Goal: Task Accomplishment & Management: Complete application form

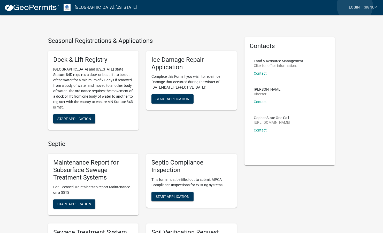
click at [355, 6] on link "Login" at bounding box center [354, 8] width 15 height 10
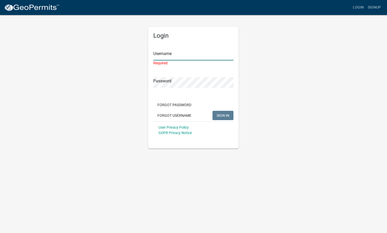
type input "[EMAIL_ADDRESS][DOMAIN_NAME]"
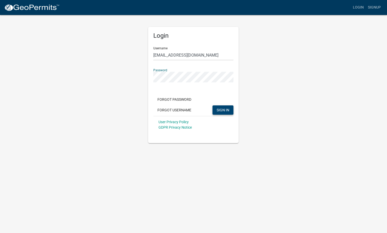
click at [224, 111] on span "SIGN IN" at bounding box center [222, 110] width 13 height 4
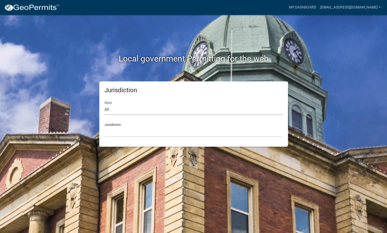
select select "[US_STATE]"
click at [120, 125] on div "Jurisdiction [GEOGRAPHIC_DATA], [US_STATE] [GEOGRAPHIC_DATA], [US_STATE] [GEOGR…" at bounding box center [193, 128] width 178 height 18
click at [119, 125] on div "Jurisdiction [GEOGRAPHIC_DATA], [US_STATE] [GEOGRAPHIC_DATA], [US_STATE] [GEOGR…" at bounding box center [193, 128] width 178 height 18
click at [299, 5] on link "My Dashboard" at bounding box center [302, 8] width 31 height 10
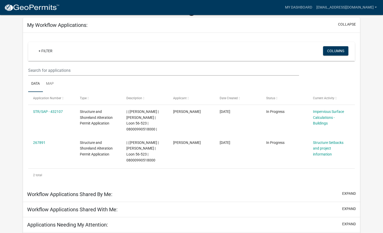
scroll to position [43, 0]
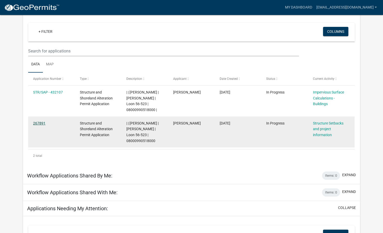
click at [40, 122] on link "267891" at bounding box center [39, 123] width 12 height 4
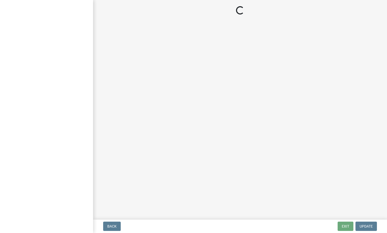
select select "25a02ecf-16f8-4dec-ac47-822d39ad9576"
select select "c185e313-3403-4239-bd61-bb563c58a77a"
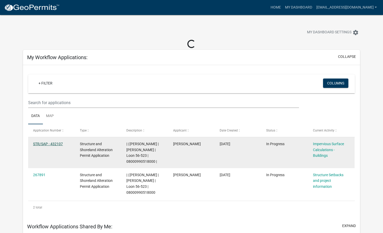
click at [48, 143] on link "STR/SAP - 432107" at bounding box center [48, 144] width 30 height 4
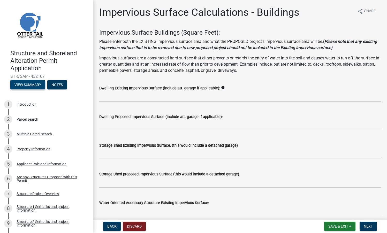
click at [24, 86] on button "View Summary" at bounding box center [27, 84] width 35 height 9
click at [25, 84] on button "View Summary" at bounding box center [27, 84] width 35 height 9
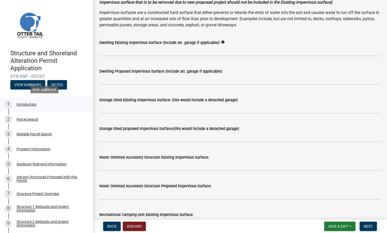
click at [29, 106] on div "Introduction" at bounding box center [27, 105] width 20 height 4
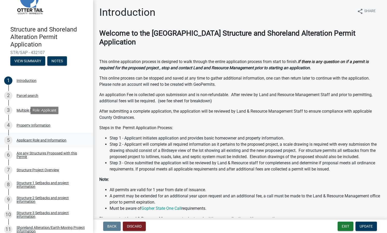
scroll to position [32, 0]
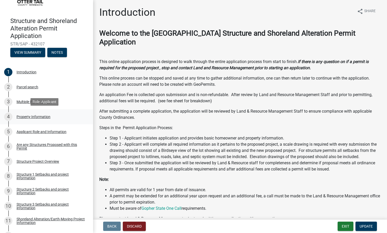
click at [31, 115] on div "Property Information" at bounding box center [34, 117] width 34 height 4
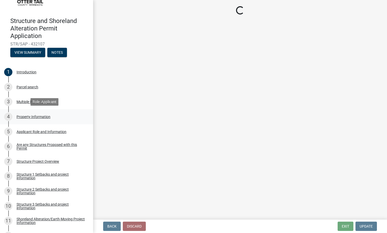
select select "e447ef52-8e04-4e20-b9c7-4bbddd9b062b"
select select "bc365043-463f-4dd2-a146-228392936da3"
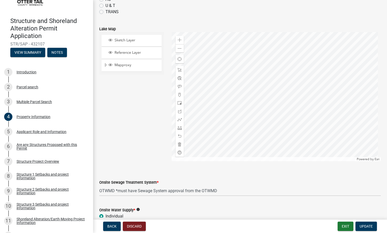
scroll to position [231, 0]
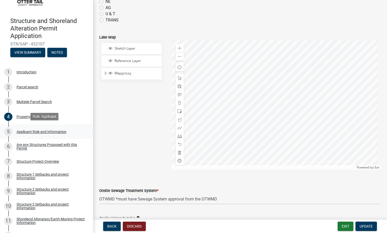
click at [40, 132] on div "Applicant Role and Information" at bounding box center [42, 132] width 50 height 4
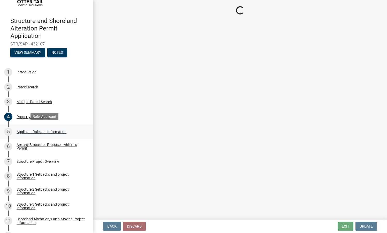
scroll to position [0, 0]
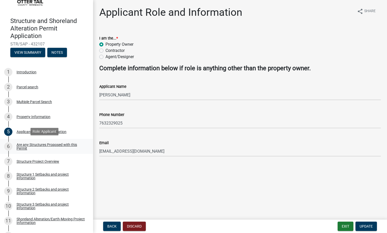
click at [38, 145] on div "Are any Structures Proposed with this Permit" at bounding box center [51, 146] width 68 height 7
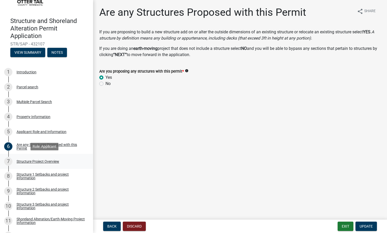
click at [35, 160] on div "Structure Project Overview" at bounding box center [38, 162] width 43 height 4
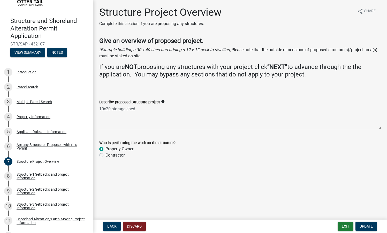
click at [105, 155] on label "Contractor" at bounding box center [114, 155] width 19 height 6
click at [105, 155] on input "Contractor" at bounding box center [106, 153] width 3 height 3
radio input "true"
click at [364, 226] on span "Update" at bounding box center [365, 226] width 13 height 4
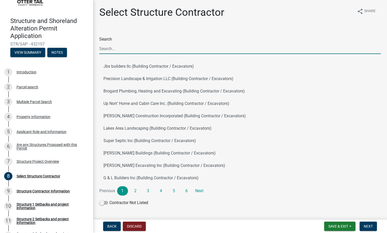
click at [108, 48] on input "Search" at bounding box center [239, 48] width 281 height 11
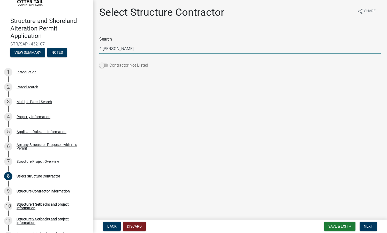
type input "4 [PERSON_NAME]"
click at [106, 67] on span at bounding box center [103, 66] width 9 height 4
click at [109, 62] on input "Contractor Not Listed" at bounding box center [109, 62] width 0 height 0
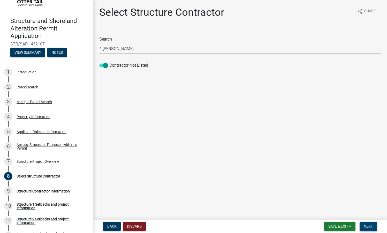
click at [368, 226] on span "Next" at bounding box center [367, 226] width 9 height 4
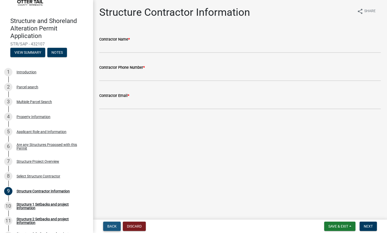
click at [112, 225] on span "Back" at bounding box center [111, 226] width 9 height 4
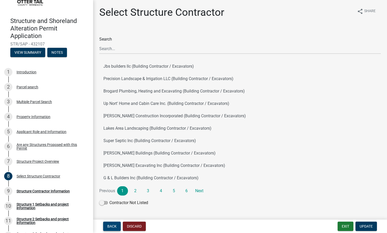
click at [112, 225] on span "Back" at bounding box center [111, 226] width 9 height 4
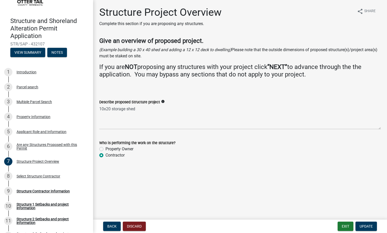
click at [105, 149] on label "Property Owner" at bounding box center [119, 149] width 28 height 6
click at [105, 149] on input "Property Owner" at bounding box center [106, 147] width 3 height 3
radio input "true"
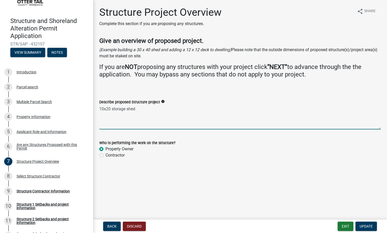
click at [140, 108] on textarea "10x20 storage shed" at bounding box center [239, 117] width 281 height 24
drag, startPoint x: 141, startPoint y: 108, endPoint x: 89, endPoint y: 109, distance: 52.2
click at [89, 109] on div "Structure and Shoreland Alteration Permit Application STR/SAP - 432107 View Sum…" at bounding box center [193, 116] width 387 height 233
click at [154, 108] on textarea "34X60' Garage with a 4' bump for the garage door" at bounding box center [239, 117] width 281 height 24
type textarea "34X60' Garage with a 4' bump out for the garage door"
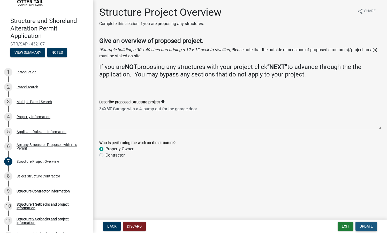
click at [368, 227] on span "Update" at bounding box center [365, 226] width 13 height 4
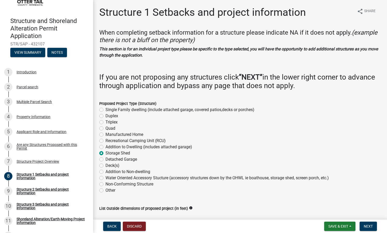
click at [105, 159] on label "Detached Garage" at bounding box center [121, 159] width 32 height 6
click at [105, 159] on input "Detached Garage" at bounding box center [106, 157] width 3 height 3
radio input "true"
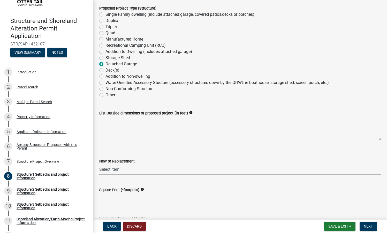
scroll to position [94, 0]
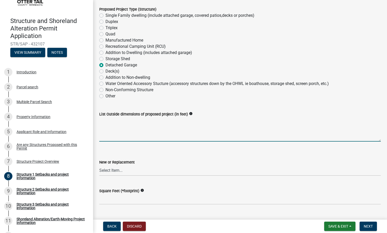
click at [130, 131] on textarea "List Outside dimensions of proposed project (in feet)" at bounding box center [239, 129] width 281 height 24
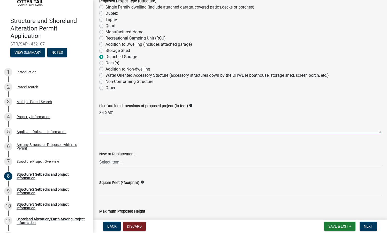
scroll to position [117, 0]
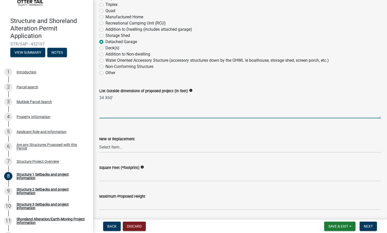
type textarea "34 X60'"
select select "c185e313-3403-4239-bd61-bb563c58a77a"
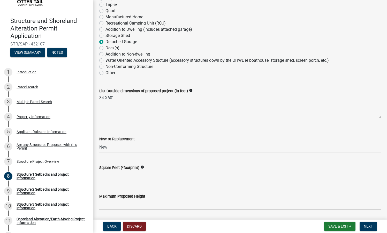
click at [137, 174] on input "text" at bounding box center [239, 176] width 281 height 11
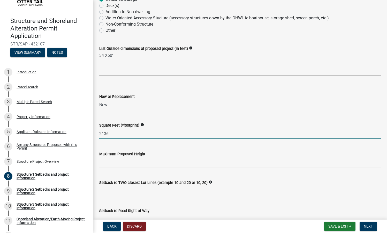
type input "2136"
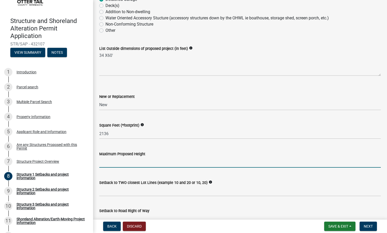
click at [129, 163] on input "text" at bounding box center [239, 162] width 281 height 11
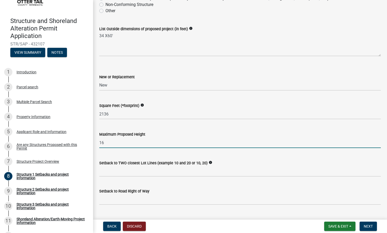
scroll to position [204, 0]
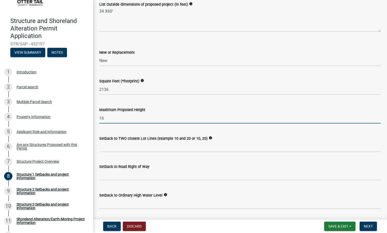
type input "16"
click at [212, 137] on icon "info" at bounding box center [210, 138] width 4 height 4
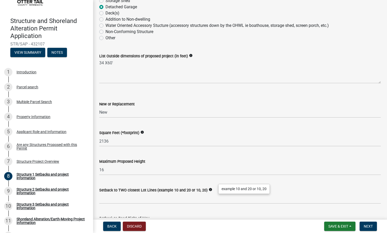
scroll to position [0, 0]
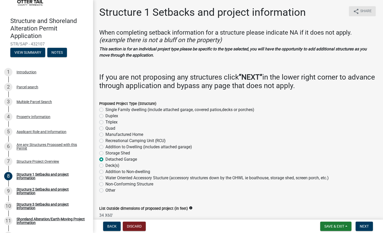
click at [360, 12] on span "Share" at bounding box center [365, 11] width 11 height 6
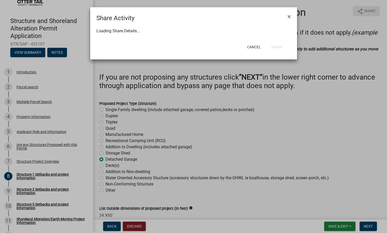
select select "1"
select select "0"
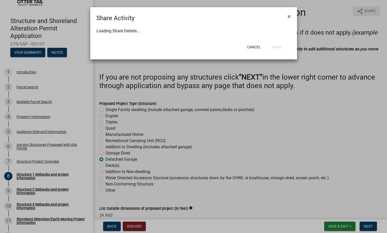
select select "0"
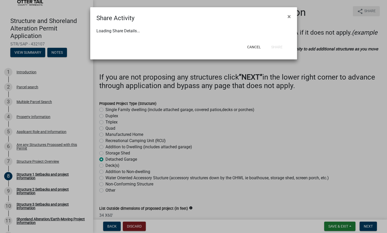
select select "0"
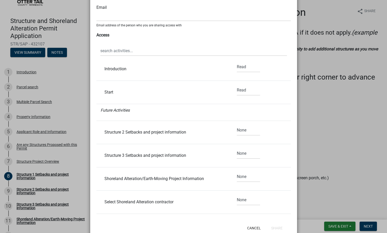
scroll to position [303, 0]
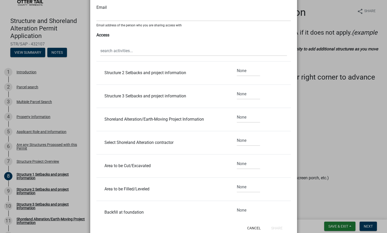
click at [318, 18] on ngb-modal-window "Share Activity × Share Share Manage Access Email Email address of the person wh…" at bounding box center [193, 116] width 387 height 233
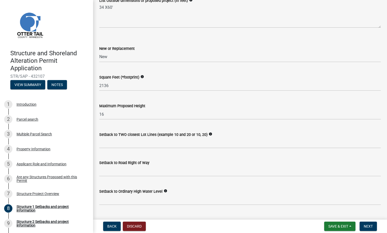
scroll to position [225, 0]
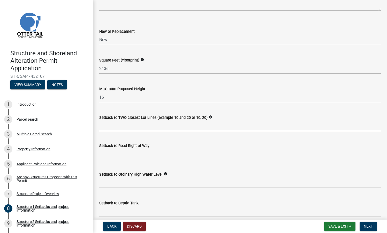
click at [126, 123] on input "Setback to TWO closest Lot Lines (example 10 and 20 or 10, 20)" at bounding box center [239, 126] width 281 height 11
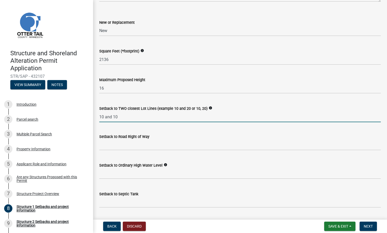
type input "10 and 10"
click at [132, 144] on input "text" at bounding box center [239, 145] width 281 height 11
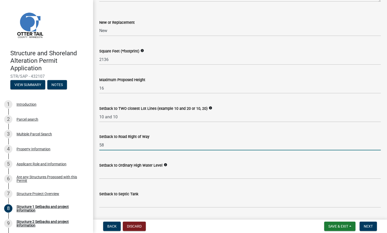
type input "58"
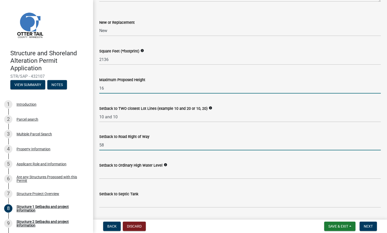
click at [110, 85] on input "16" at bounding box center [239, 88] width 281 height 11
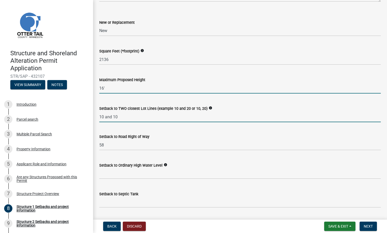
type input "16"
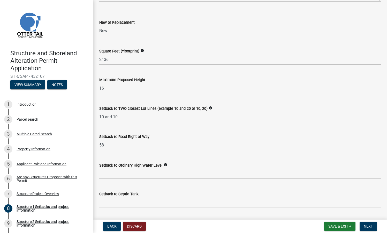
drag, startPoint x: 127, startPoint y: 117, endPoint x: 105, endPoint y: 116, distance: 21.5
click at [105, 116] on input "10 and 10" at bounding box center [239, 117] width 281 height 11
type input "10' and 10'"
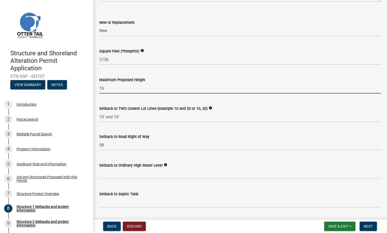
click at [114, 88] on input "16" at bounding box center [239, 88] width 281 height 11
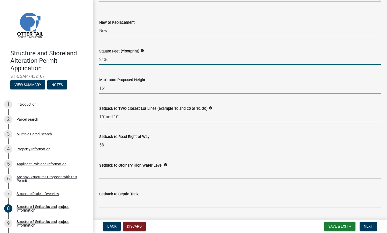
type input "16"
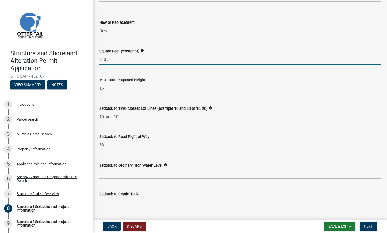
click at [117, 59] on input "2136" at bounding box center [239, 59] width 281 height 11
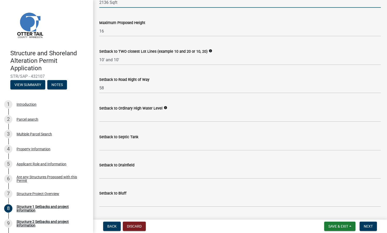
scroll to position [349, 0]
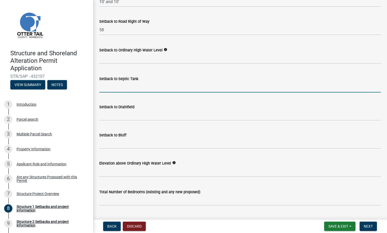
type input "2136"
click at [139, 87] on input "Setback to Septic Tank" at bounding box center [239, 87] width 281 height 11
type input "152"
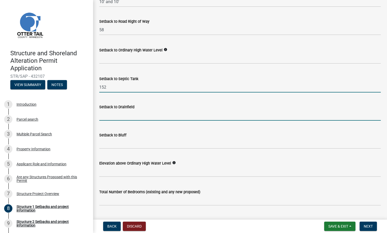
click at [132, 114] on input "Setback to Drainfield" at bounding box center [239, 115] width 281 height 11
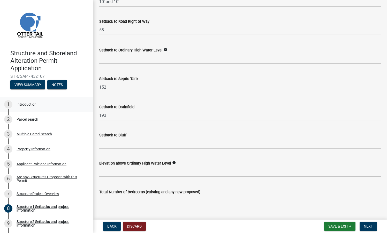
scroll to position [359, 0]
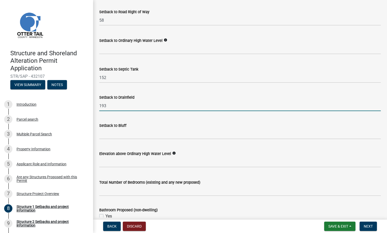
type input "193"
click at [176, 153] on icon "info" at bounding box center [174, 153] width 4 height 4
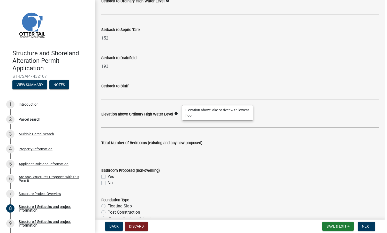
scroll to position [406, 0]
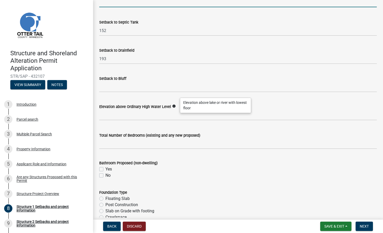
click at [337, 0] on input "text" at bounding box center [237, 2] width 277 height 11
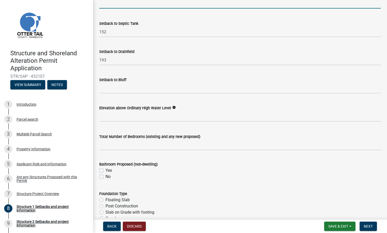
scroll to position [414, 0]
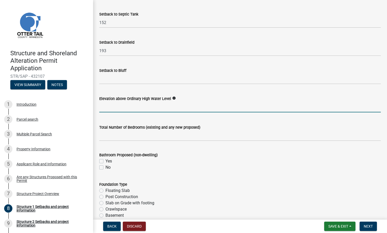
click at [135, 105] on input "text" at bounding box center [239, 107] width 281 height 11
click at [100, 107] on input "Garage Elevation 1391', Ordinary High Water Level 1361'" at bounding box center [239, 107] width 281 height 11
click at [190, 106] on input "26 Feet The New Garage Elevation will be at 1391' The Ordinary High Water Level…" at bounding box center [239, 107] width 281 height 11
click at [281, 106] on input "26 Feet The New Garage Elevation will be at 1391Feet, The Ordinary High Water L…" at bounding box center [239, 107] width 281 height 11
click at [114, 105] on input "26 Feet The New Garage Elevation will be at 1391Feet, The Ordinary High Water L…" at bounding box center [239, 107] width 281 height 11
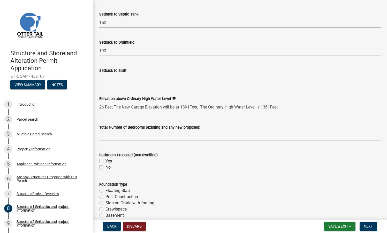
click at [114, 105] on input "26 Feet The New Garage Elevation will be at 1391Feet, The Ordinary High Water L…" at bounding box center [239, 107] width 281 height 11
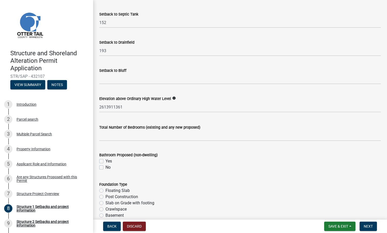
click at [117, 121] on div "Total Number of Bedrooms (existing and any new proposed)" at bounding box center [239, 129] width 281 height 24
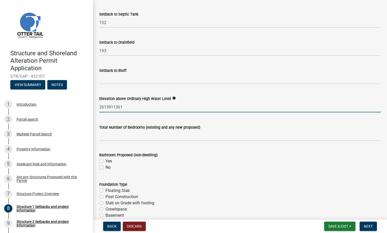
click at [127, 107] on input "2613911361" at bounding box center [239, 107] width 281 height 11
drag, startPoint x: 127, startPoint y: 107, endPoint x: 99, endPoint y: 106, distance: 27.9
click at [99, 106] on div "Elevation above Ordinary High Water Level info 2613911361" at bounding box center [239, 100] width 289 height 24
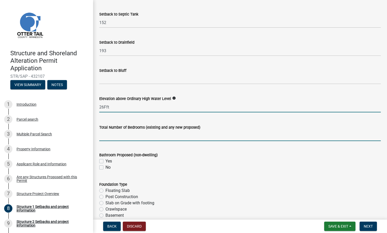
type input "26"
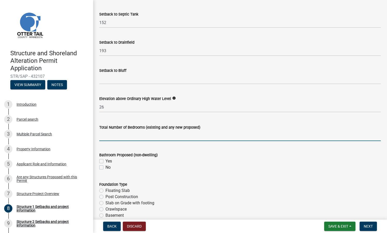
click at [105, 133] on input "text" at bounding box center [239, 135] width 281 height 11
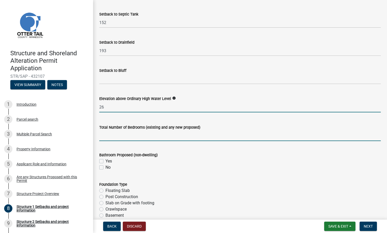
click at [106, 107] on input "26" at bounding box center [239, 107] width 281 height 11
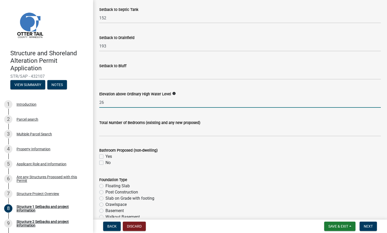
scroll to position [417, 0]
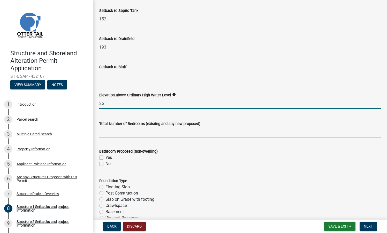
click at [119, 134] on input "text" at bounding box center [239, 132] width 281 height 11
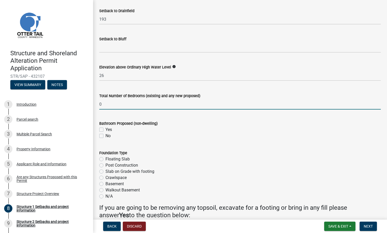
scroll to position [449, 0]
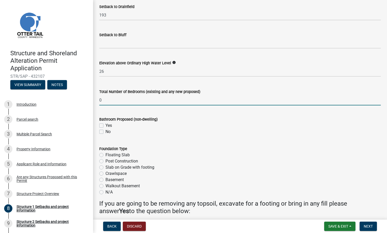
type input "0"
click at [105, 125] on label "Yes" at bounding box center [108, 125] width 6 height 6
click at [105, 125] on input "Yes" at bounding box center [106, 123] width 3 height 3
checkbox input "true"
checkbox input "false"
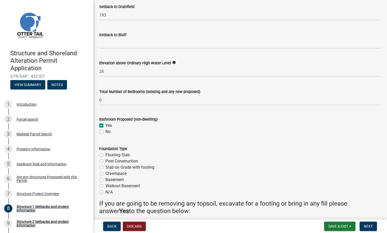
click at [105, 125] on label "Yes" at bounding box center [108, 125] width 6 height 6
click at [105, 125] on input "Yes" at bounding box center [106, 123] width 3 height 3
checkbox input "false"
click at [105, 130] on label "No" at bounding box center [107, 132] width 5 height 6
click at [105, 130] on input "No" at bounding box center [106, 130] width 3 height 3
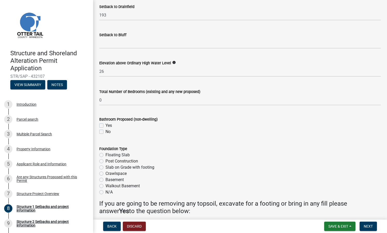
checkbox input "true"
checkbox input "false"
checkbox input "true"
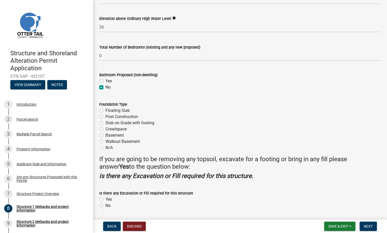
click at [105, 116] on label "Post Construction" at bounding box center [121, 117] width 33 height 6
click at [105, 116] on input "Post Construction" at bounding box center [106, 115] width 3 height 3
radio input "true"
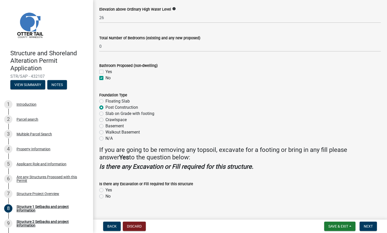
scroll to position [508, 0]
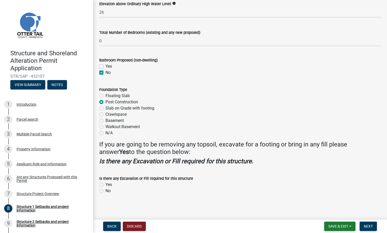
click at [105, 183] on label "Yes" at bounding box center [108, 185] width 6 height 6
click at [105, 183] on input "Yes" at bounding box center [106, 183] width 3 height 3
radio input "true"
click at [370, 224] on span "Next" at bounding box center [367, 226] width 9 height 4
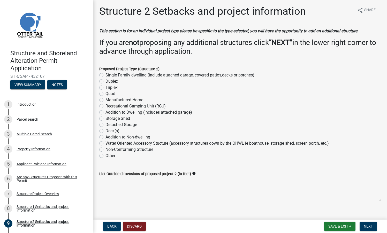
scroll to position [0, 0]
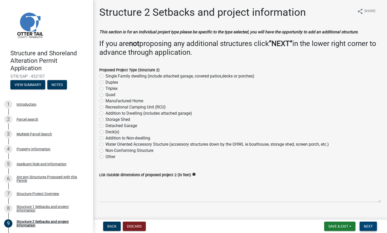
click at [370, 224] on span "Next" at bounding box center [367, 226] width 9 height 4
click at [369, 226] on span "Next" at bounding box center [367, 226] width 9 height 4
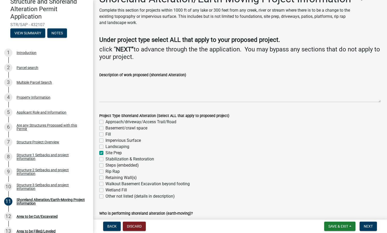
scroll to position [46, 0]
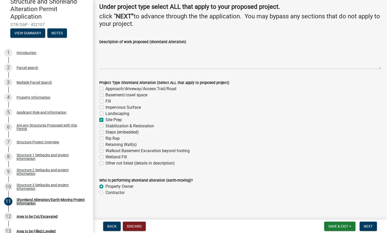
click at [105, 104] on label "Fill" at bounding box center [107, 101] width 5 height 6
click at [105, 101] on input "Fill" at bounding box center [106, 99] width 3 height 3
checkbox input "true"
checkbox input "false"
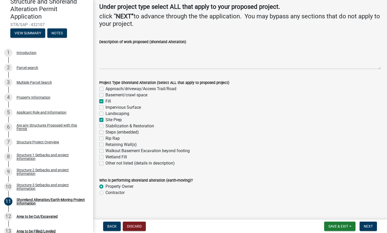
checkbox input "true"
checkbox input "false"
checkbox input "true"
checkbox input "false"
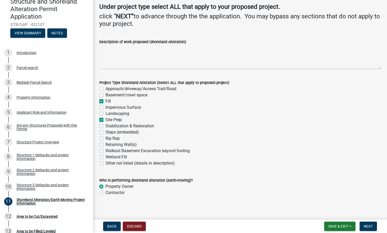
checkbox input "false"
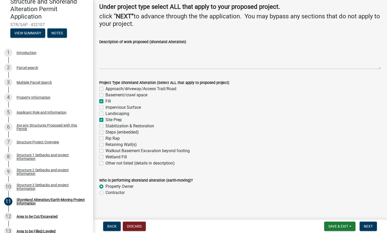
checkbox input "false"
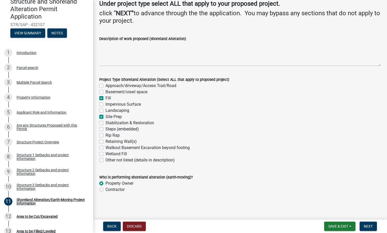
scroll to position [61, 0]
click at [367, 226] on span "Next" at bounding box center [367, 226] width 9 height 4
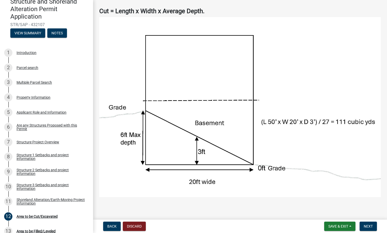
scroll to position [52, 0]
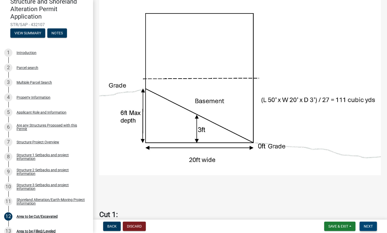
click at [365, 228] on span "Next" at bounding box center [367, 226] width 9 height 4
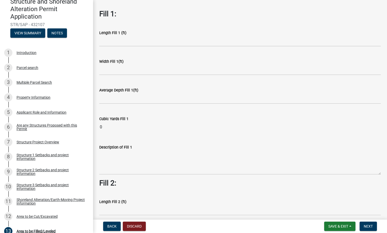
scroll to position [0, 0]
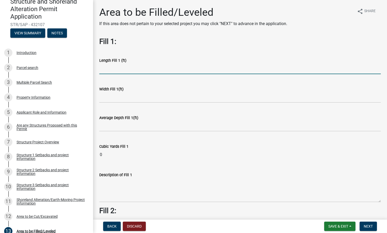
click at [115, 70] on input "text" at bounding box center [239, 69] width 281 height 11
type input "68"
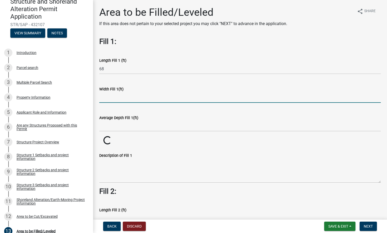
click at [113, 100] on input "text" at bounding box center [239, 97] width 281 height 11
type input "40"
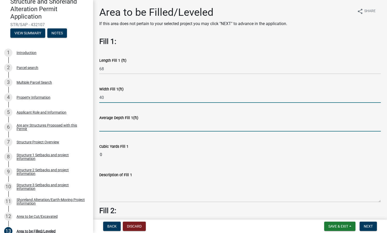
click at [111, 125] on input "text" at bounding box center [239, 126] width 281 height 11
type input "4"
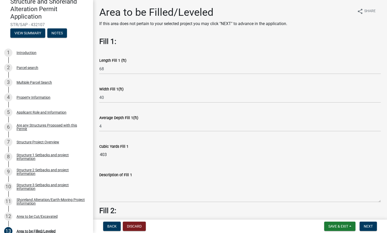
scroll to position [3, 0]
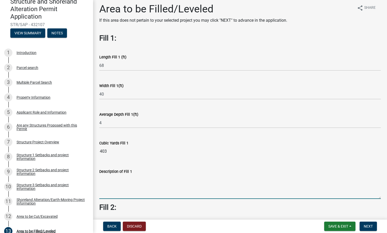
click at [112, 179] on textarea "Description of Fill 1" at bounding box center [239, 187] width 281 height 24
type textarea "f"
click at [113, 178] on textarea "Prepare ground for the new garage" at bounding box center [239, 187] width 281 height 24
click at [166, 179] on textarea "Prep ground for the new garage" at bounding box center [239, 187] width 281 height 24
drag, startPoint x: 320, startPoint y: 179, endPoint x: 161, endPoint y: 177, distance: 159.1
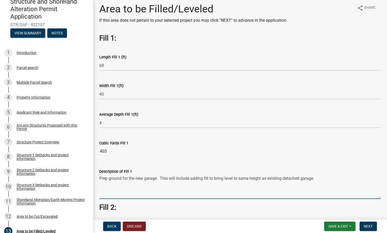
click at [161, 177] on textarea "Prep ground for the new garage. This will include adding fill to bring level to…" at bounding box center [239, 187] width 281 height 24
click at [107, 178] on textarea "Prep ground for the new garage. This will include adding fill to bring level to…" at bounding box center [239, 187] width 281 height 24
click at [99, 176] on textarea "Level the ground for the new garage concrete pad. . This will include adding fi…" at bounding box center [239, 187] width 281 height 24
click at [359, 179] on textarea "Fill & Level the ground for the new garage concrete pad. . This will include ad…" at bounding box center [239, 187] width 281 height 24
click at [176, 179] on textarea "Fill & Level the ground for the new garage concrete pad." at bounding box center [239, 187] width 281 height 24
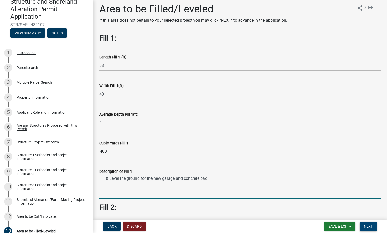
type textarea "Fill & Level the ground for the new garage and concrete pad."
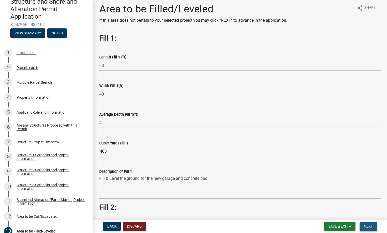
click at [367, 226] on span "Next" at bounding box center [367, 226] width 9 height 4
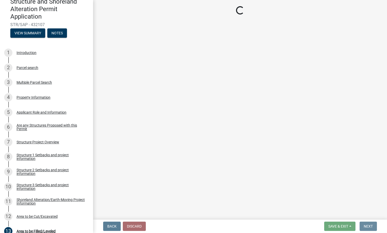
scroll to position [0, 0]
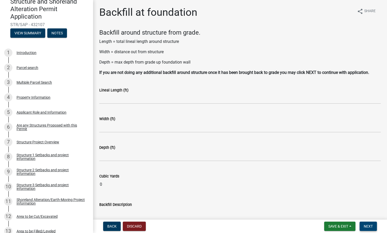
click at [366, 223] on button "Next" at bounding box center [367, 226] width 17 height 9
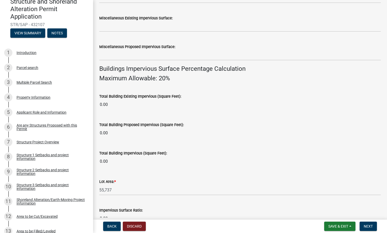
scroll to position [306, 0]
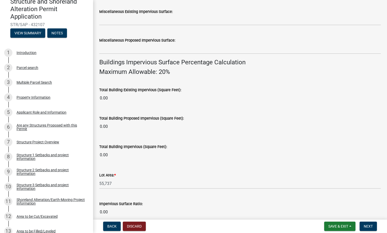
click at [116, 174] on span "*" at bounding box center [115, 175] width 2 height 4
click at [117, 178] on input "55,737" at bounding box center [239, 183] width 281 height 11
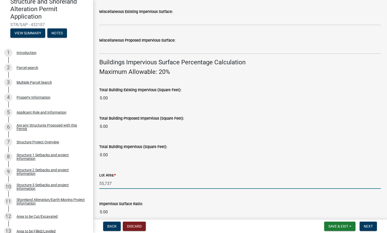
click at [112, 176] on label "Lot Area: *" at bounding box center [107, 176] width 17 height 4
click at [112, 178] on input "55,737" at bounding box center [239, 183] width 281 height 11
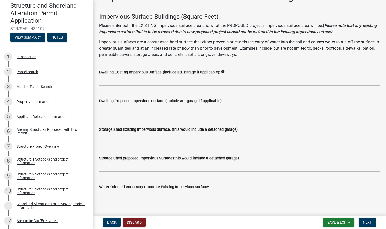
scroll to position [15, 0]
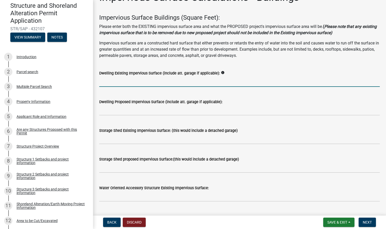
click at [114, 82] on input "text" at bounding box center [239, 81] width 280 height 11
type input "1854"
click at [106, 110] on input "text" at bounding box center [239, 110] width 280 height 11
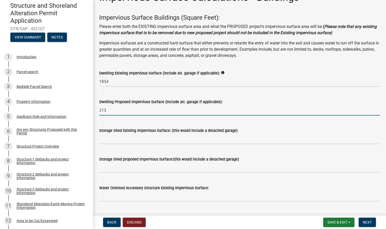
type input "2136"
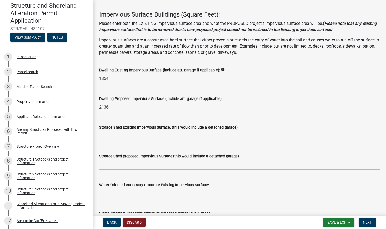
scroll to position [10, 0]
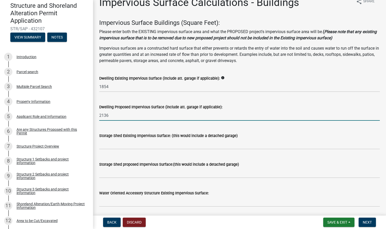
drag, startPoint x: 110, startPoint y: 115, endPoint x: 99, endPoint y: 116, distance: 11.1
click at [99, 116] on div "Dwelling Proposed Impervious Surface (include att. garage if applicable): 2136" at bounding box center [239, 109] width 288 height 24
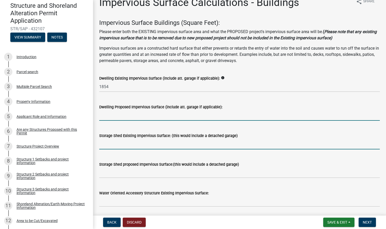
click at [105, 146] on input "text" at bounding box center [239, 144] width 280 height 11
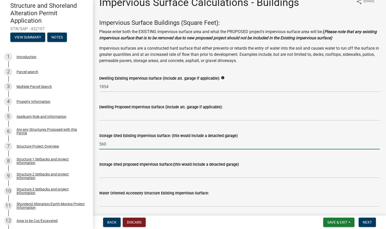
type input "560"
click at [110, 174] on input "text" at bounding box center [239, 172] width 280 height 11
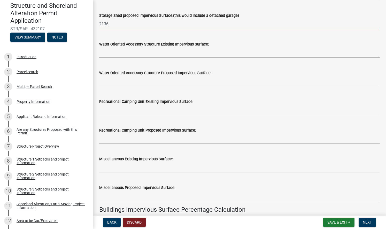
scroll to position [171, 0]
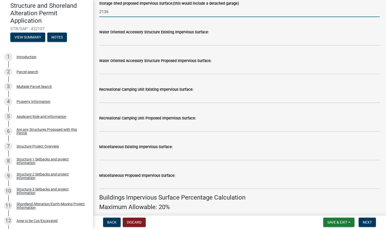
type input "2136"
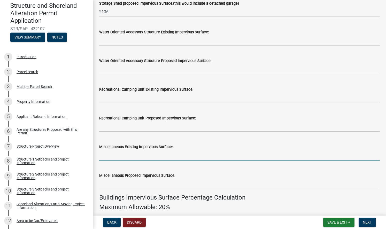
click at [105, 155] on input "text" at bounding box center [239, 155] width 280 height 11
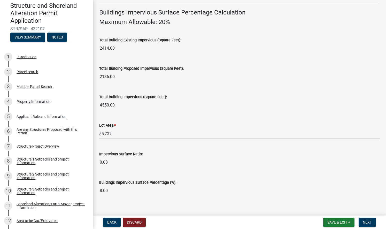
scroll to position [362, 0]
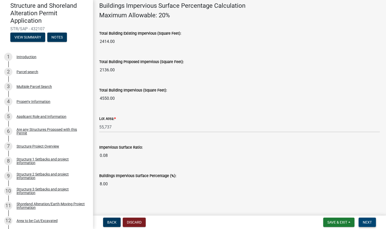
type input "8257"
click at [364, 221] on span "Next" at bounding box center [367, 222] width 9 height 4
click at [368, 222] on span "Next" at bounding box center [367, 222] width 9 height 4
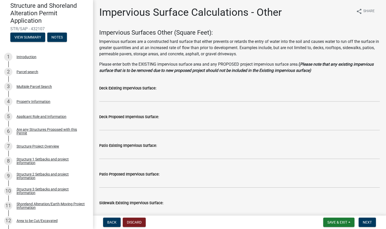
scroll to position [1, 0]
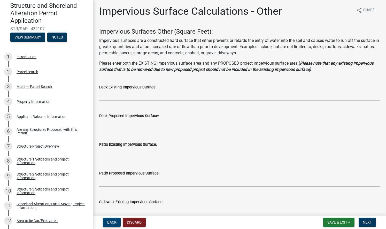
click at [114, 221] on span "Back" at bounding box center [111, 222] width 9 height 4
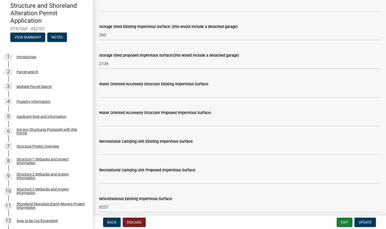
scroll to position [154, 0]
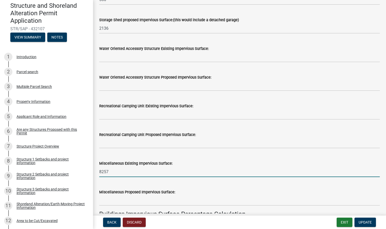
drag, startPoint x: 115, startPoint y: 171, endPoint x: 95, endPoint y: 172, distance: 19.9
click at [95, 172] on div "Impervious Surface Calculations - Buildings share Share Impervious Surface Buil…" at bounding box center [239, 129] width 293 height 554
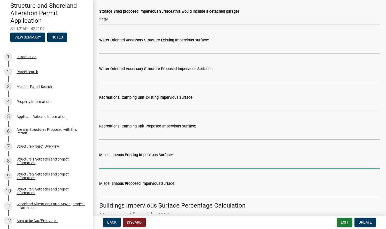
scroll to position [214, 0]
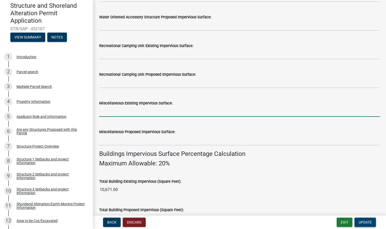
click at [366, 222] on span "Update" at bounding box center [364, 222] width 13 height 4
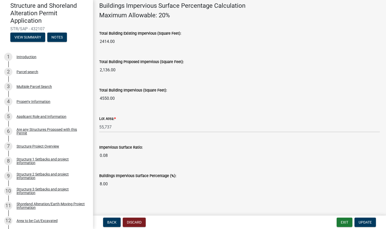
scroll to position [350, 0]
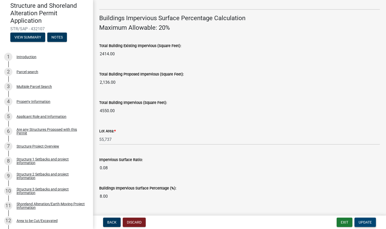
click at [366, 221] on span "Update" at bounding box center [364, 222] width 13 height 4
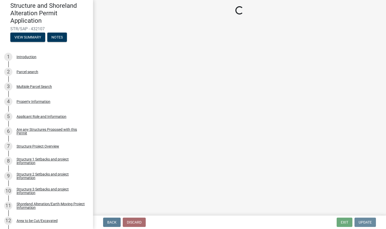
scroll to position [0, 0]
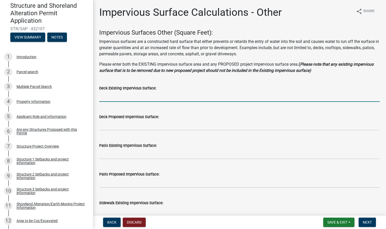
click at [109, 98] on input "text" at bounding box center [239, 96] width 280 height 11
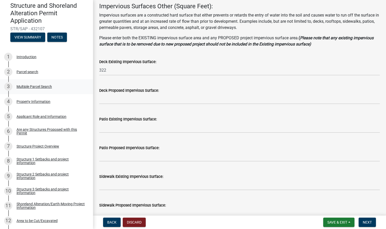
scroll to position [37, 0]
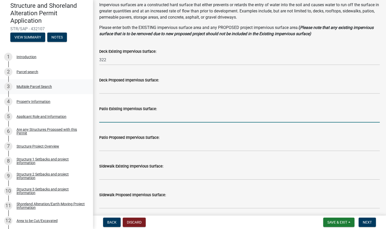
click at [106, 118] on input "text" at bounding box center [239, 117] width 280 height 11
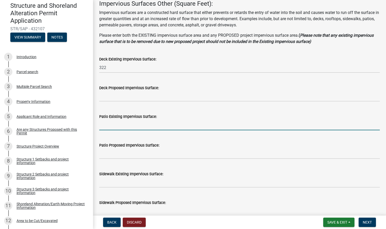
scroll to position [28, 0]
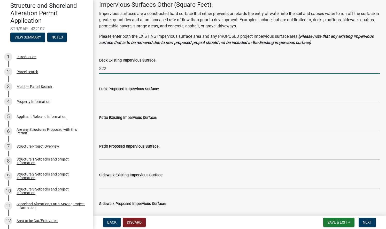
click at [109, 69] on input "322" at bounding box center [239, 68] width 280 height 11
type input "3"
type input "442"
click at [113, 125] on input "text" at bounding box center [239, 126] width 280 height 11
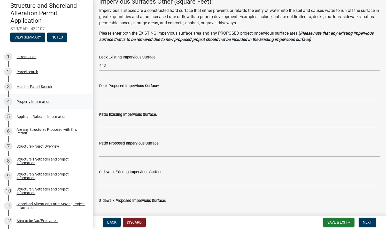
scroll to position [38, 0]
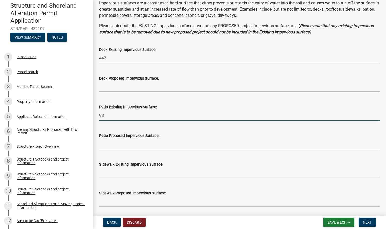
type input "9"
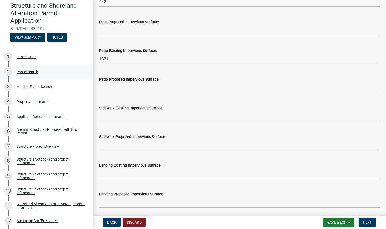
scroll to position [106, 0]
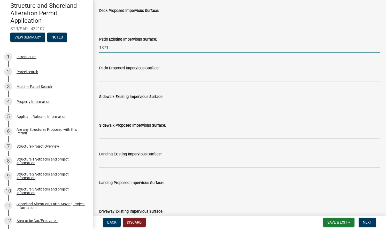
type input "1371"
click at [112, 107] on input "text" at bounding box center [239, 105] width 280 height 11
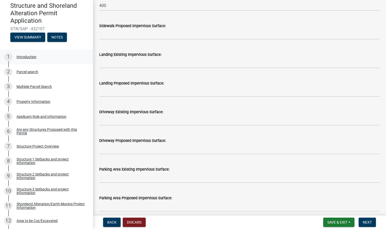
scroll to position [207, 0]
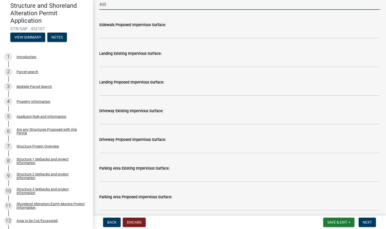
type input "400"
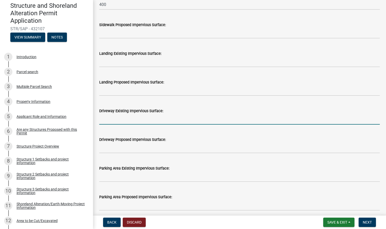
click at [105, 120] on input "text" at bounding box center [239, 119] width 280 height 11
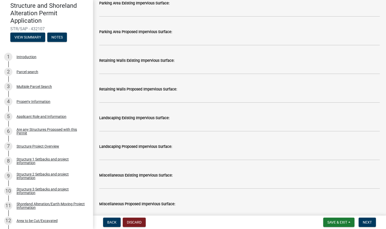
scroll to position [399, 0]
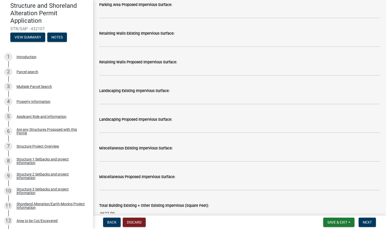
type input "4044"
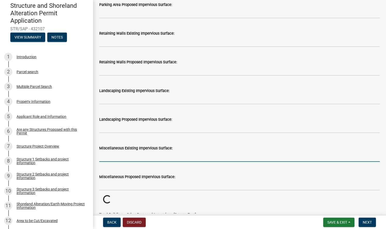
click at [102, 157] on input "text" at bounding box center [239, 156] width 280 height 11
type input "2000"
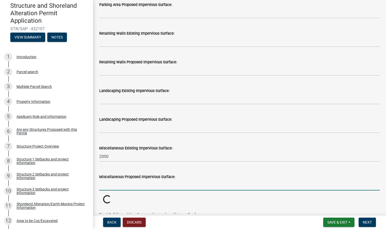
click at [114, 187] on input "text" at bounding box center [239, 185] width 280 height 11
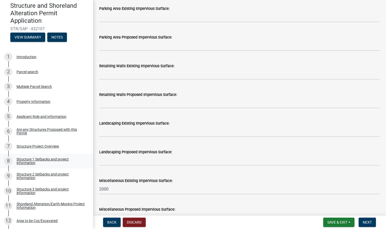
scroll to position [303, 0]
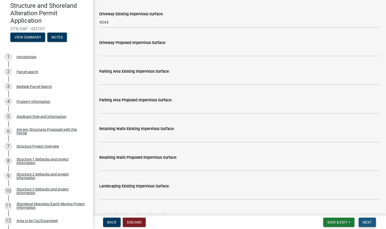
click at [368, 223] on span "Next" at bounding box center [367, 222] width 9 height 4
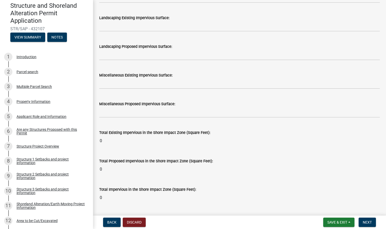
scroll to position [639, 0]
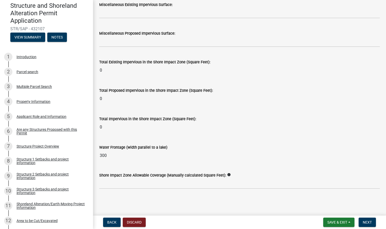
click at [106, 154] on input "300" at bounding box center [239, 155] width 280 height 10
click at [102, 128] on input "0" at bounding box center [239, 127] width 280 height 10
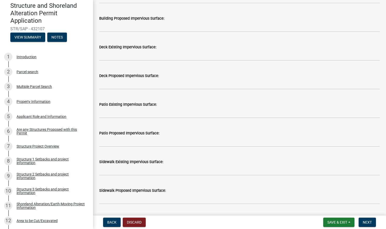
scroll to position [0, 0]
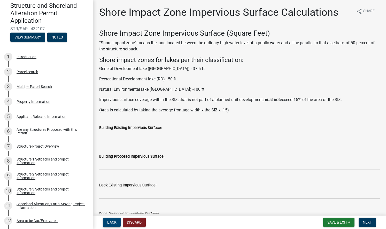
click at [115, 222] on span "Back" at bounding box center [111, 222] width 9 height 4
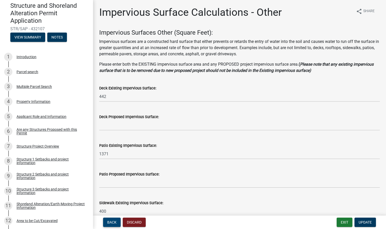
click at [114, 223] on span "Back" at bounding box center [111, 222] width 9 height 4
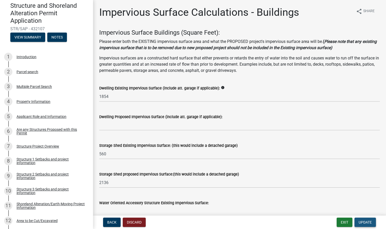
click at [364, 222] on span "Update" at bounding box center [364, 222] width 13 height 4
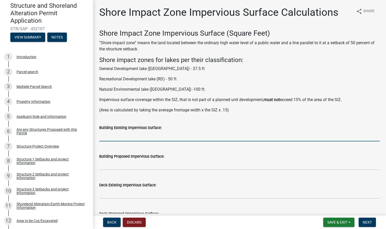
click at [112, 136] on input "text" at bounding box center [239, 136] width 280 height 11
type input "2414"
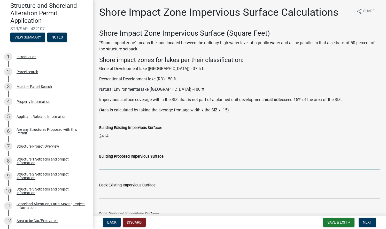
click at [104, 165] on input "text" at bounding box center [239, 164] width 280 height 11
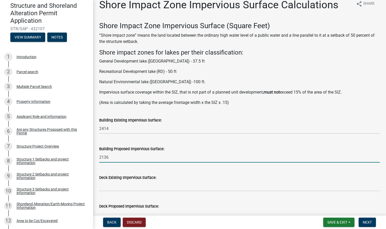
scroll to position [13, 0]
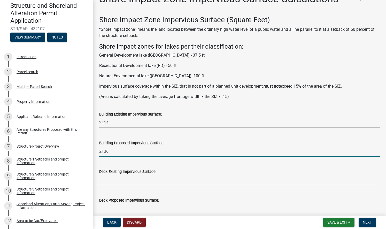
type input "2136"
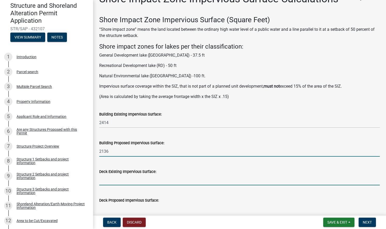
click at [115, 181] on input "text" at bounding box center [239, 180] width 280 height 11
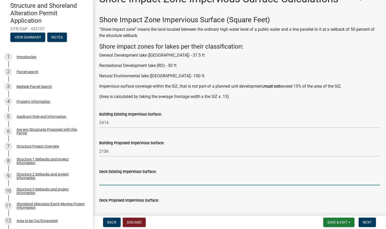
click at [115, 181] on input "text" at bounding box center [239, 180] width 280 height 11
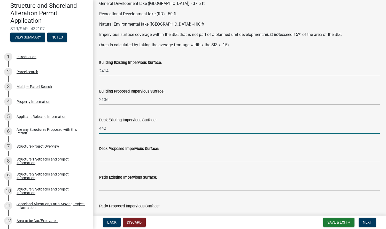
scroll to position [76, 0]
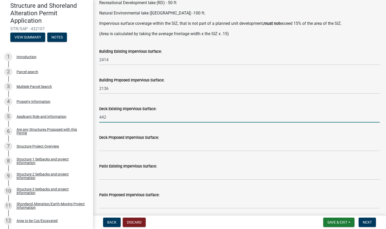
type input "442"
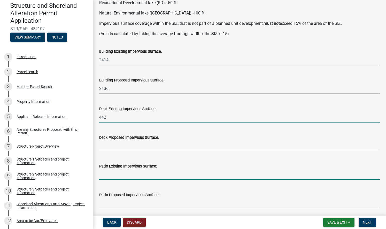
click at [106, 174] on input "text" at bounding box center [239, 174] width 280 height 11
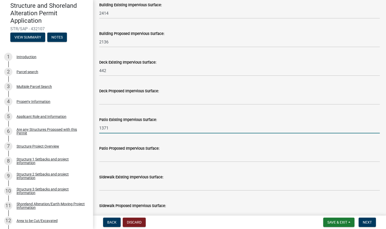
scroll to position [140, 0]
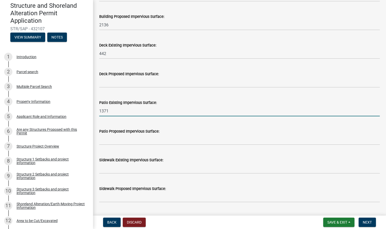
type input "1371"
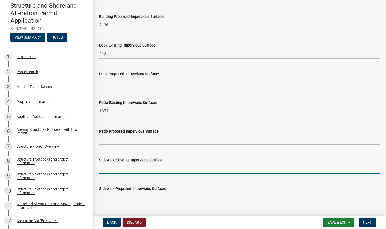
click at [106, 170] on input "text" at bounding box center [239, 168] width 280 height 11
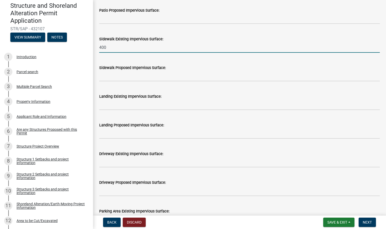
scroll to position [262, 0]
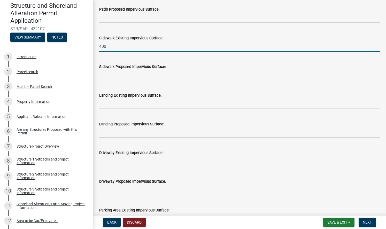
type input "400"
click at [114, 163] on input "text" at bounding box center [239, 161] width 280 height 11
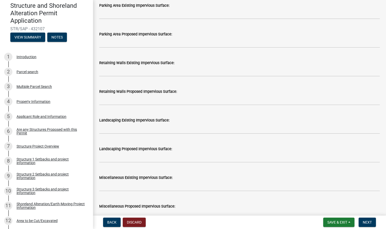
scroll to position [478, 0]
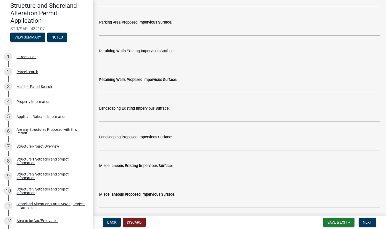
type input "4044"
click at [108, 175] on input "text" at bounding box center [239, 174] width 280 height 11
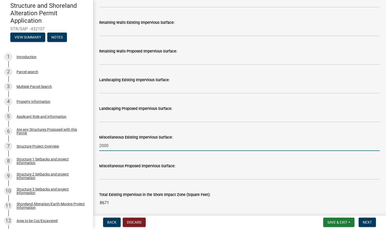
scroll to position [507, 0]
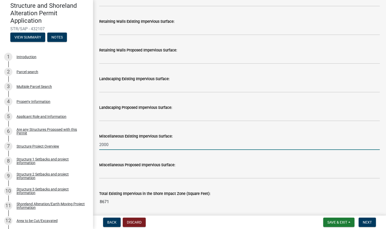
type input "2000"
click at [122, 155] on div "Miscellaneous Proposed Impervious Surface:" at bounding box center [239, 166] width 280 height 24
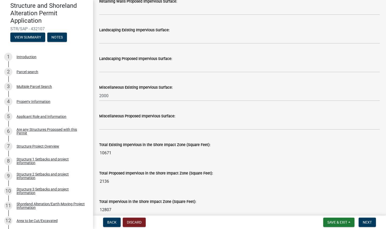
scroll to position [639, 0]
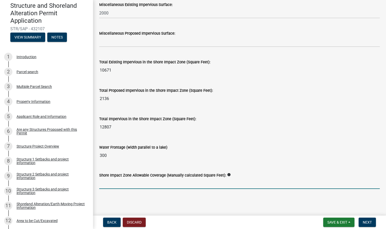
click at [133, 186] on input "text" at bounding box center [239, 183] width 280 height 11
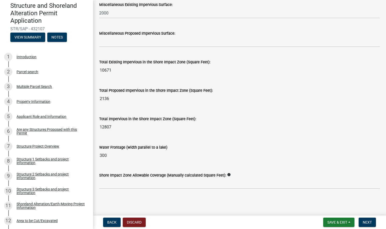
click at [231, 174] on icon "info" at bounding box center [229, 175] width 4 height 4
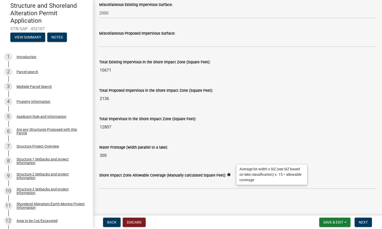
click at [104, 155] on input "300" at bounding box center [237, 155] width 277 height 10
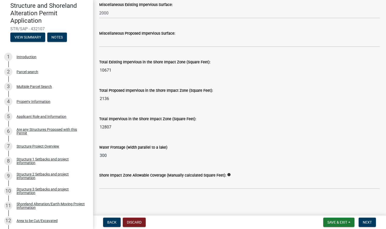
click at [104, 155] on input "300" at bounding box center [239, 155] width 280 height 10
click at [103, 128] on input "12807" at bounding box center [239, 127] width 280 height 10
click at [101, 155] on input "300" at bounding box center [239, 155] width 280 height 10
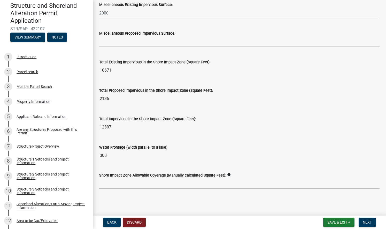
click at [231, 174] on icon "info" at bounding box center [229, 175] width 4 height 4
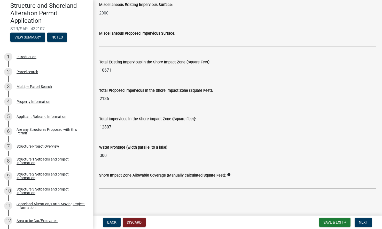
scroll to position [93, 0]
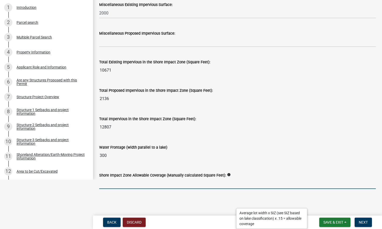
click at [124, 183] on input "text" at bounding box center [237, 183] width 277 height 11
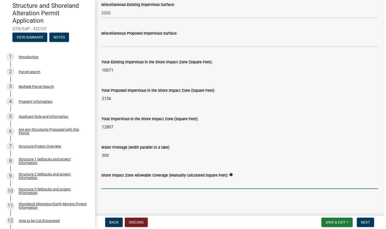
scroll to position [0, 0]
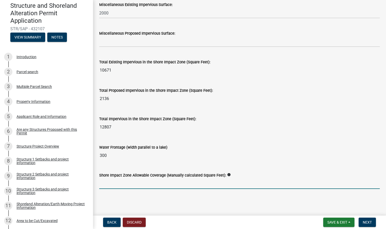
click at [106, 156] on input "300" at bounding box center [239, 155] width 280 height 10
click at [108, 185] on input "text" at bounding box center [239, 183] width 280 height 11
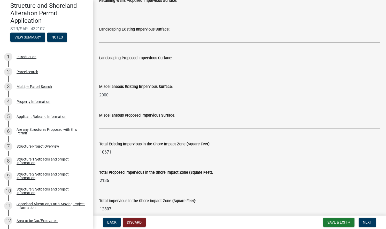
scroll to position [639, 0]
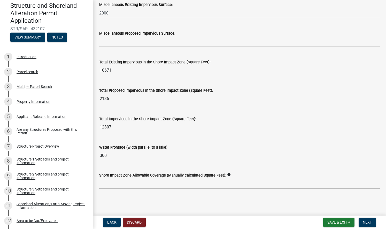
click at [231, 174] on icon "info" at bounding box center [229, 175] width 4 height 4
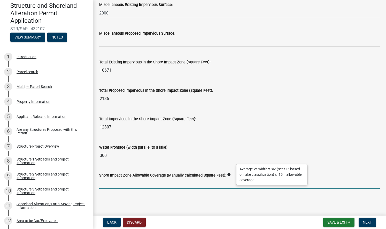
click at [150, 183] on input "text" at bounding box center [239, 183] width 280 height 11
type input "843"
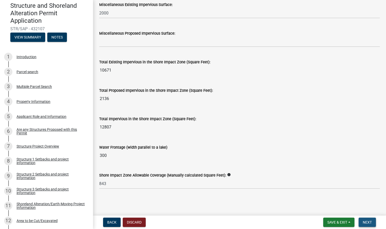
click at [367, 222] on span "Next" at bounding box center [367, 222] width 9 height 4
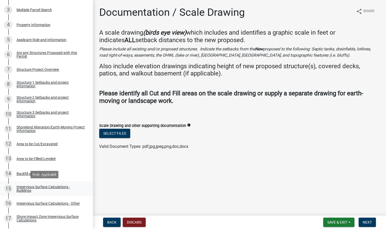
scroll to position [121, 0]
